Goal: Task Accomplishment & Management: Use online tool/utility

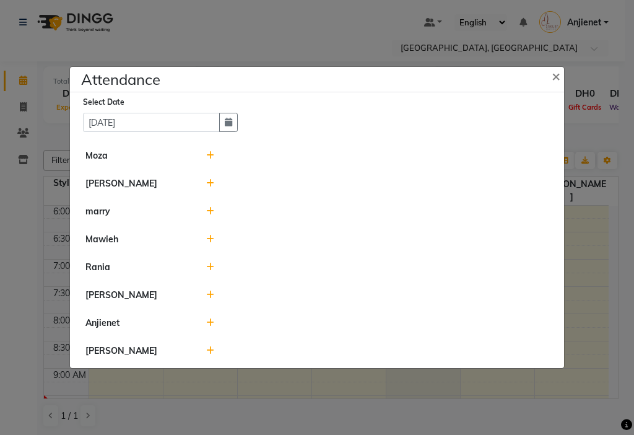
click at [213, 326] on icon at bounding box center [210, 322] width 8 height 9
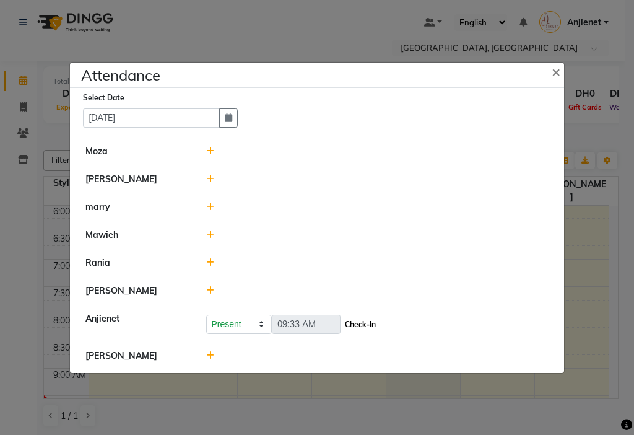
click at [370, 327] on button "Check-In" at bounding box center [360, 324] width 37 height 17
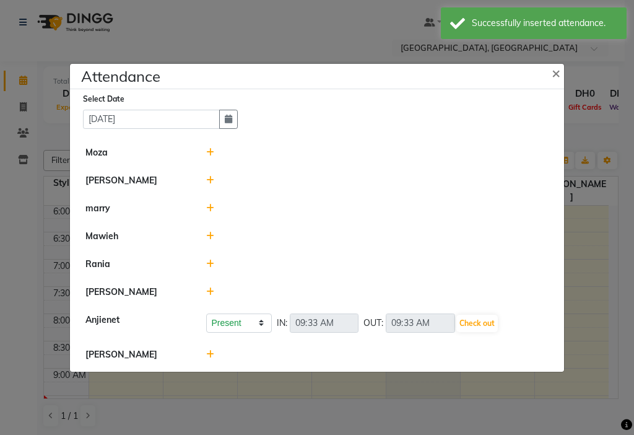
click at [210, 354] on icon at bounding box center [210, 354] width 8 height 9
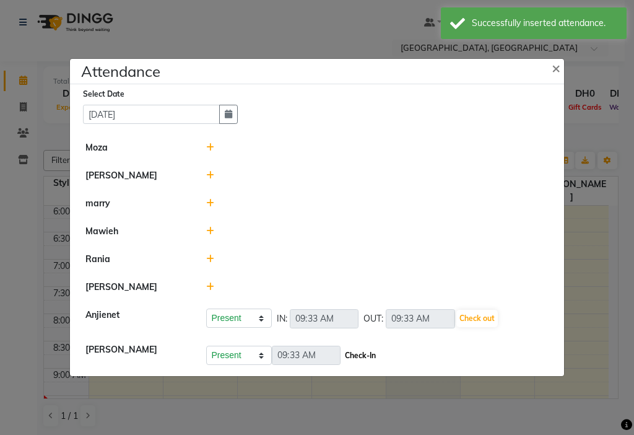
click at [366, 364] on button "Check-In" at bounding box center [360, 355] width 37 height 17
click at [209, 175] on icon at bounding box center [210, 175] width 8 height 9
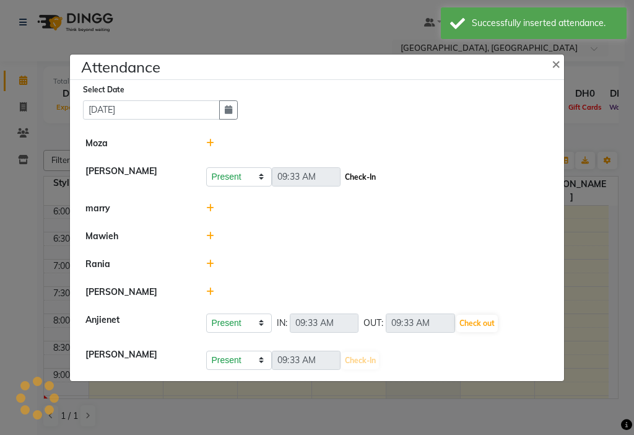
click at [367, 177] on button "Check-In" at bounding box center [360, 177] width 37 height 17
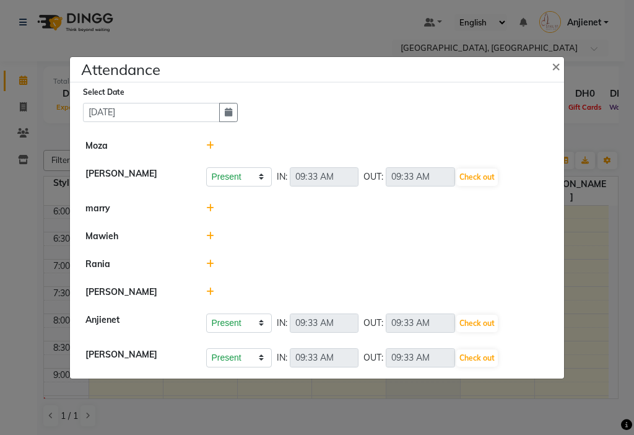
click at [209, 291] on icon at bounding box center [210, 291] width 8 height 9
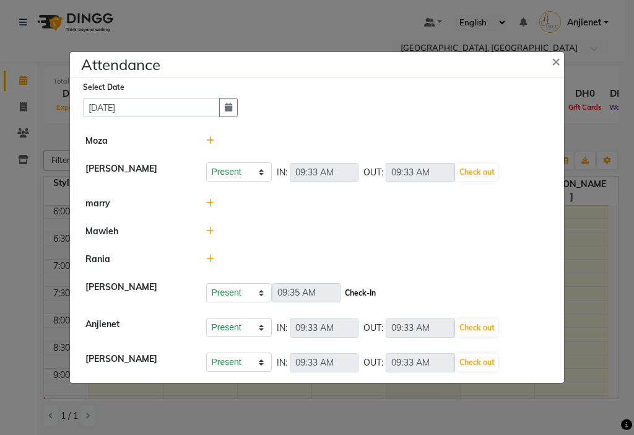
click at [364, 293] on button "Check-In" at bounding box center [360, 292] width 37 height 17
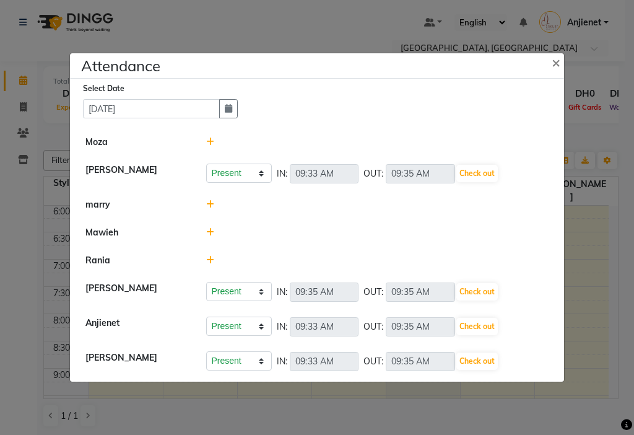
click at [581, 417] on ngb-modal-window "Attendance × Select Date [DATE] [PERSON_NAME] Present Absent Late Half Day Week…" at bounding box center [317, 217] width 634 height 435
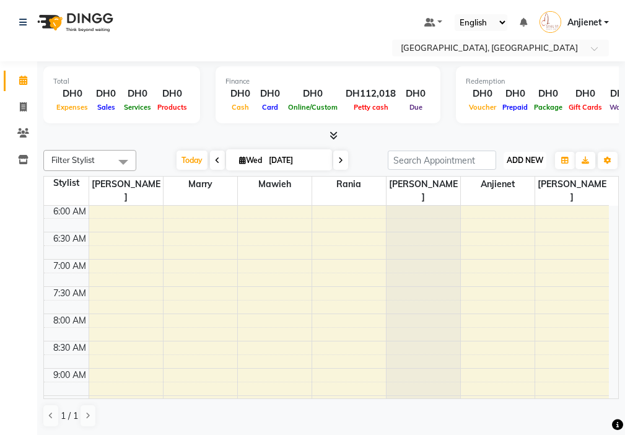
click at [533, 158] on span "ADD NEW" at bounding box center [525, 160] width 37 height 9
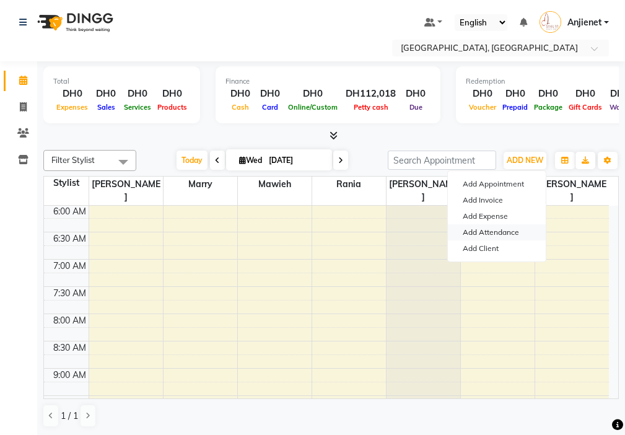
click at [511, 235] on link "Add Attendance" at bounding box center [497, 232] width 98 height 16
